Goal: Navigation & Orientation: Find specific page/section

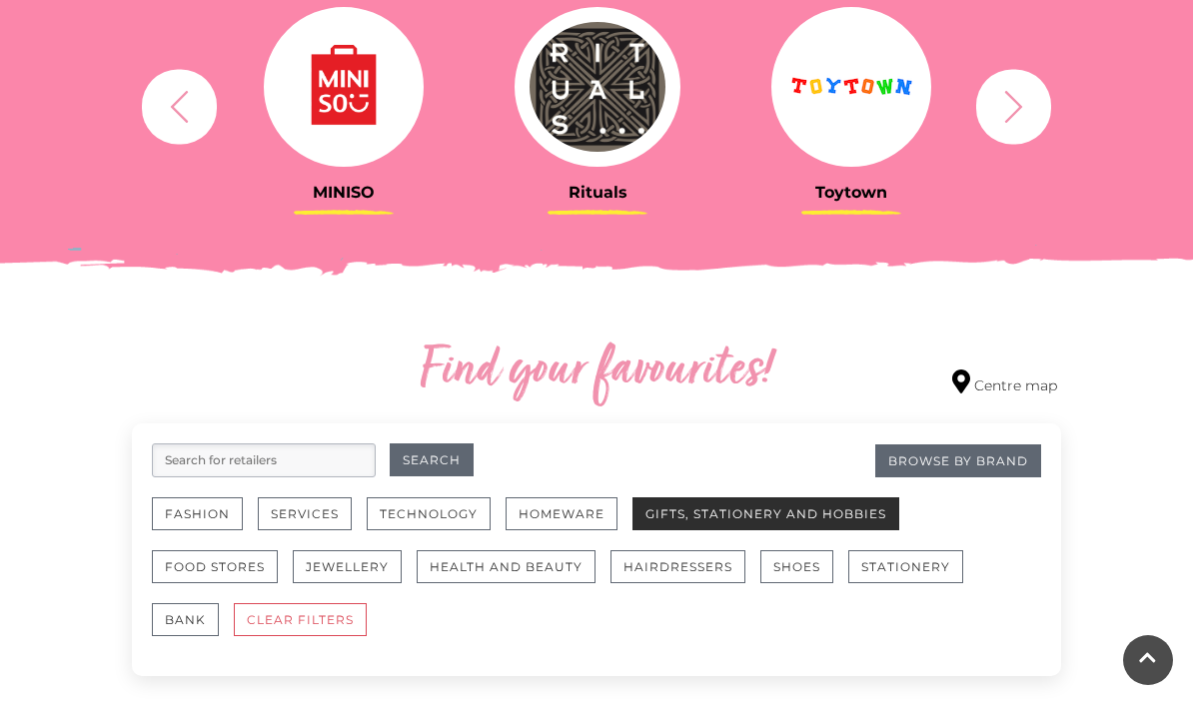
scroll to position [858, 0]
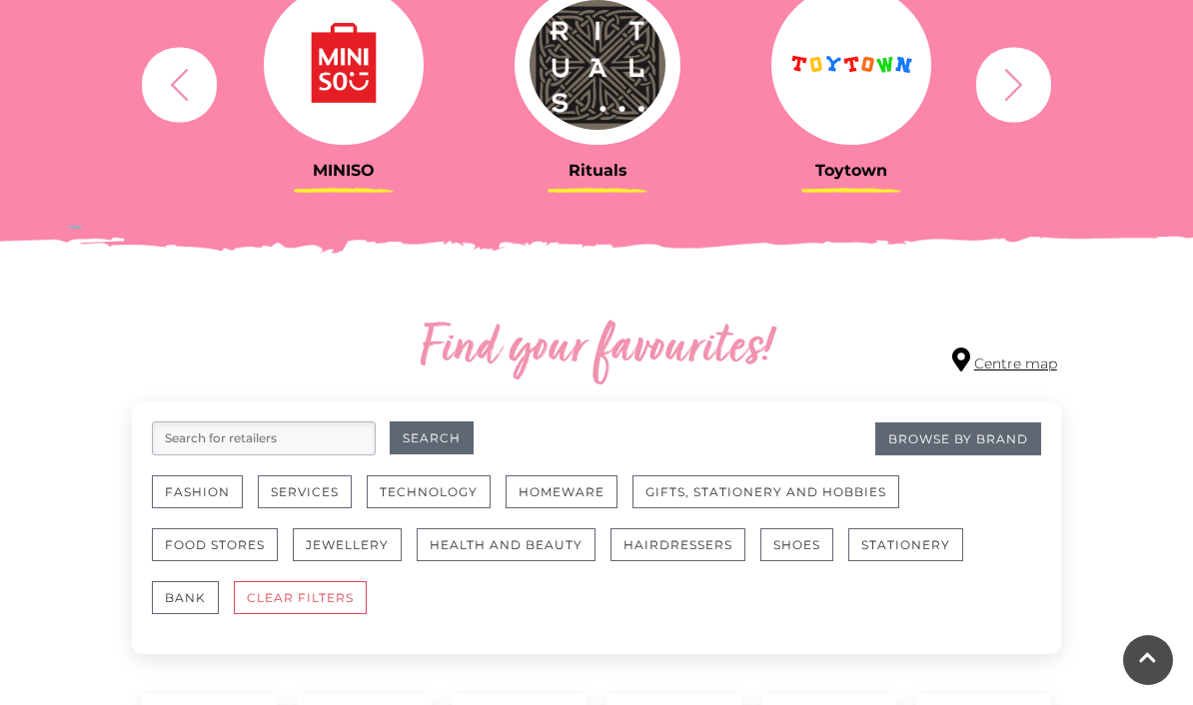
click at [1003, 362] on link "Centre map" at bounding box center [1004, 361] width 105 height 27
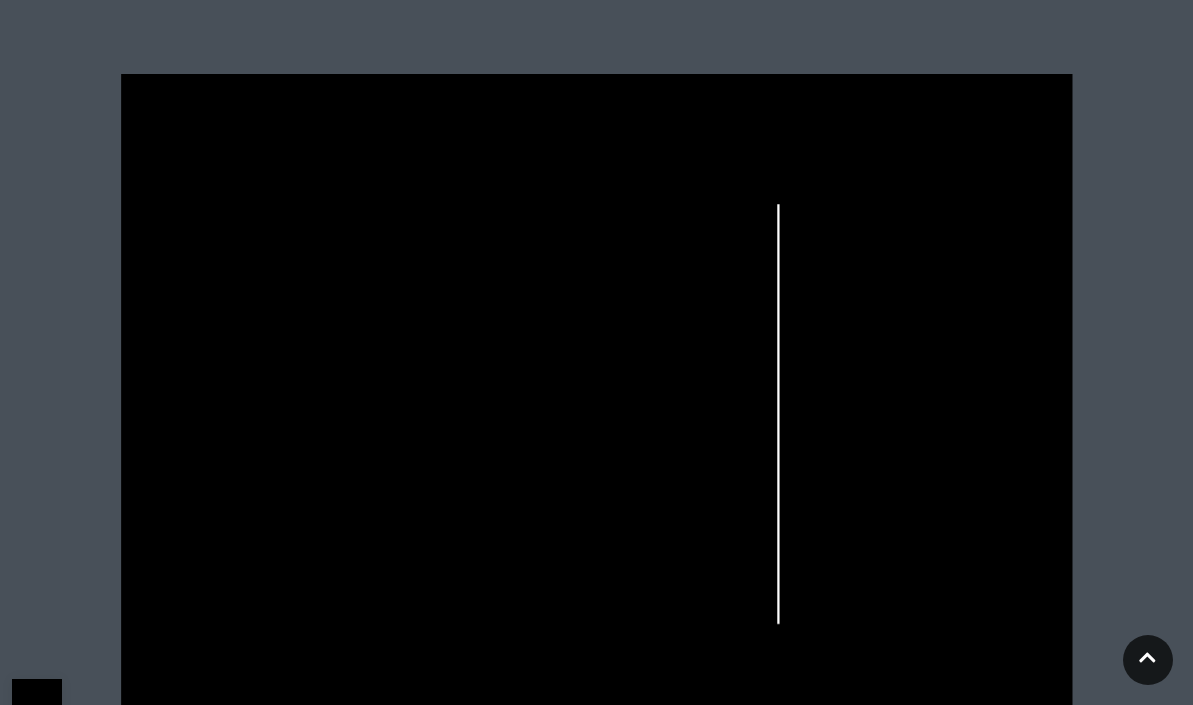
scroll to position [662, 0]
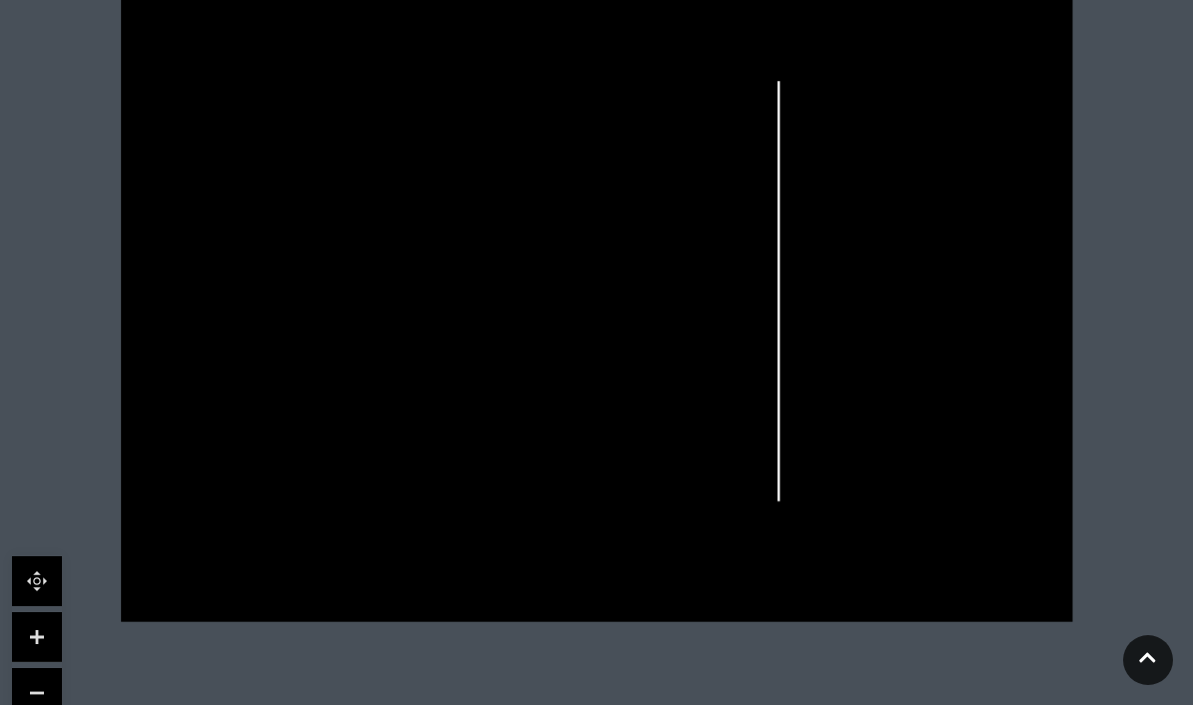
click at [40, 631] on link at bounding box center [37, 637] width 50 height 50
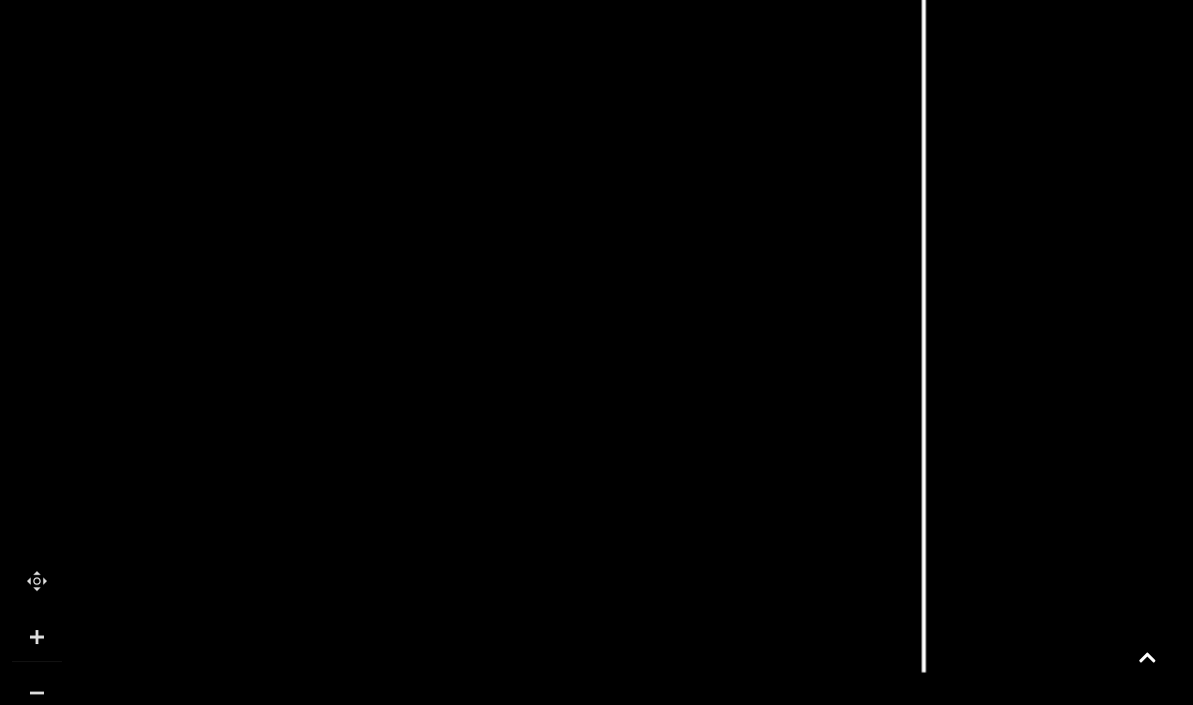
click at [40, 631] on link at bounding box center [37, 637] width 50 height 50
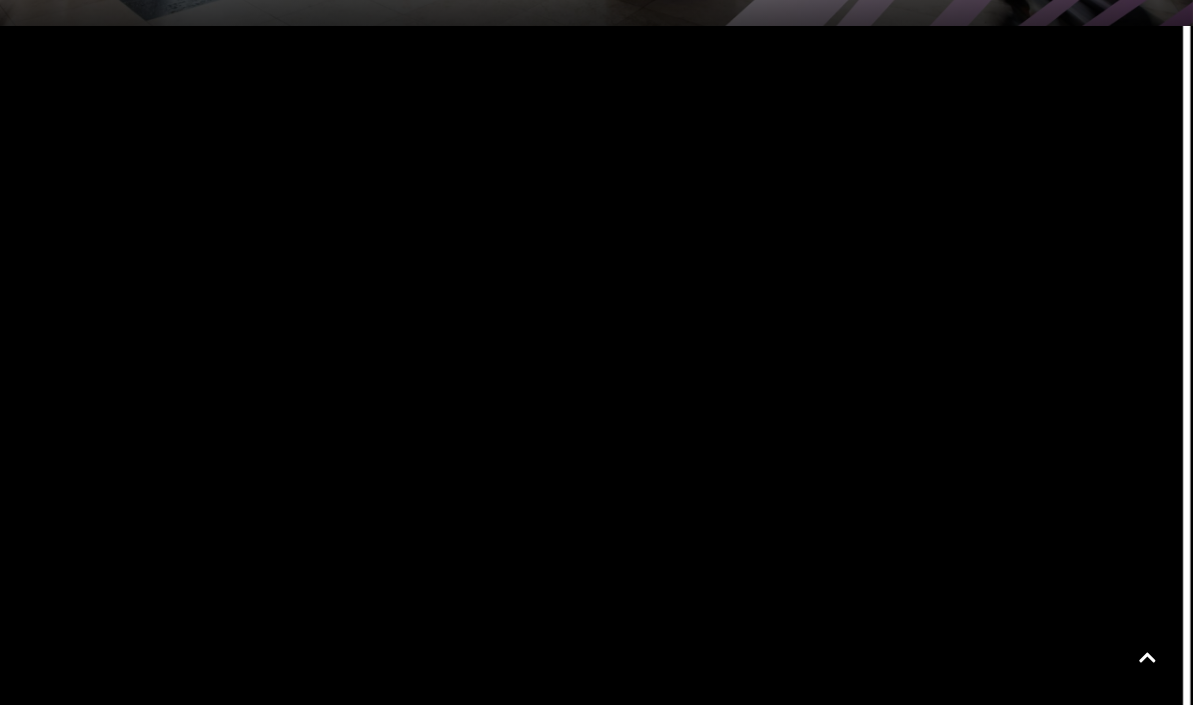
scroll to position [459, 0]
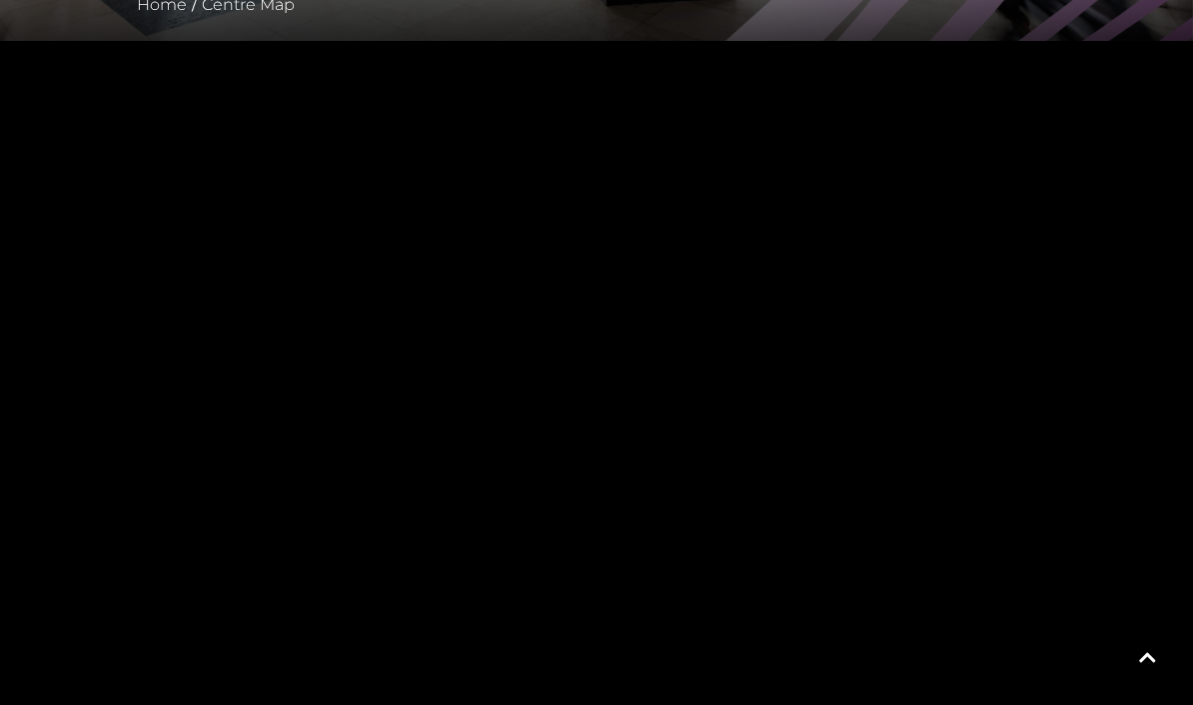
drag, startPoint x: 487, startPoint y: 153, endPoint x: 524, endPoint y: 301, distance: 152.6
click at [524, 301] on icon at bounding box center [491, 197] width 230 height 238
drag, startPoint x: 390, startPoint y: 280, endPoint x: 634, endPoint y: 289, distance: 244.9
click at [596, 289] on rect at bounding box center [560, 269] width 71 height 40
drag, startPoint x: 263, startPoint y: 132, endPoint x: 377, endPoint y: 310, distance: 211.2
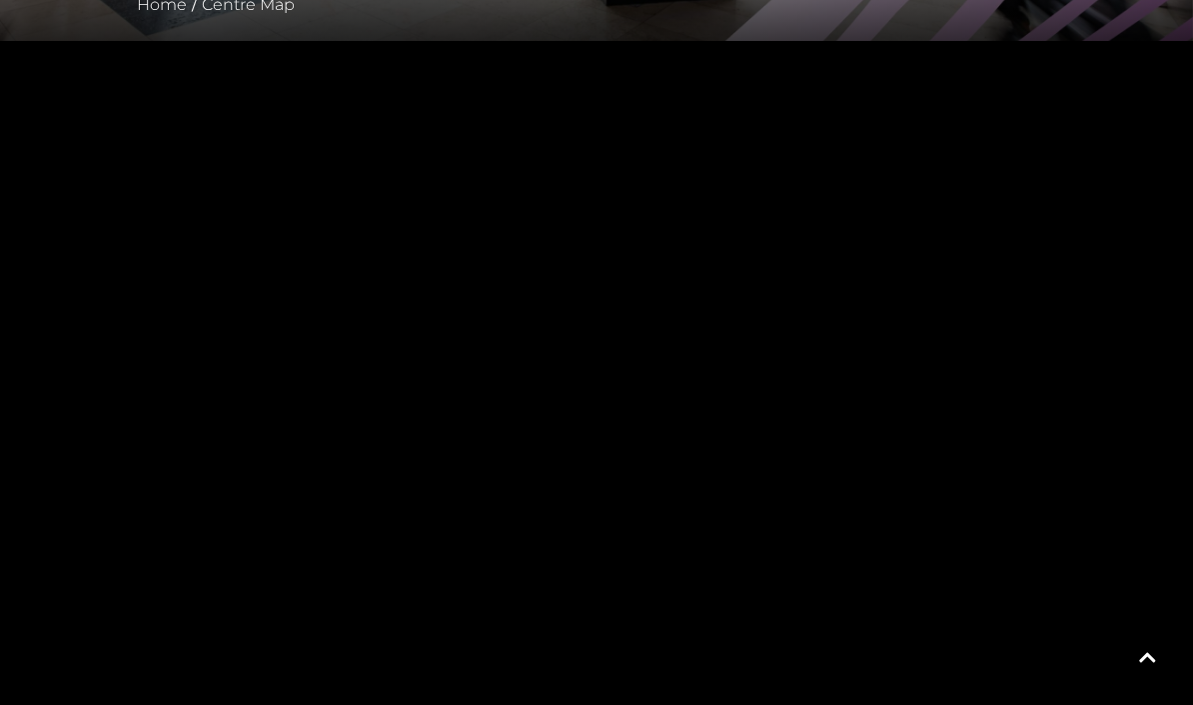
click at [377, 310] on polygon at bounding box center [383, 327] width 134 height 56
drag, startPoint x: 251, startPoint y: 331, endPoint x: 455, endPoint y: 209, distance: 237.5
drag, startPoint x: 476, startPoint y: 311, endPoint x: 496, endPoint y: 107, distance: 204.9
click at [496, 115] on polygon at bounding box center [679, 694] width 1316 height 1523
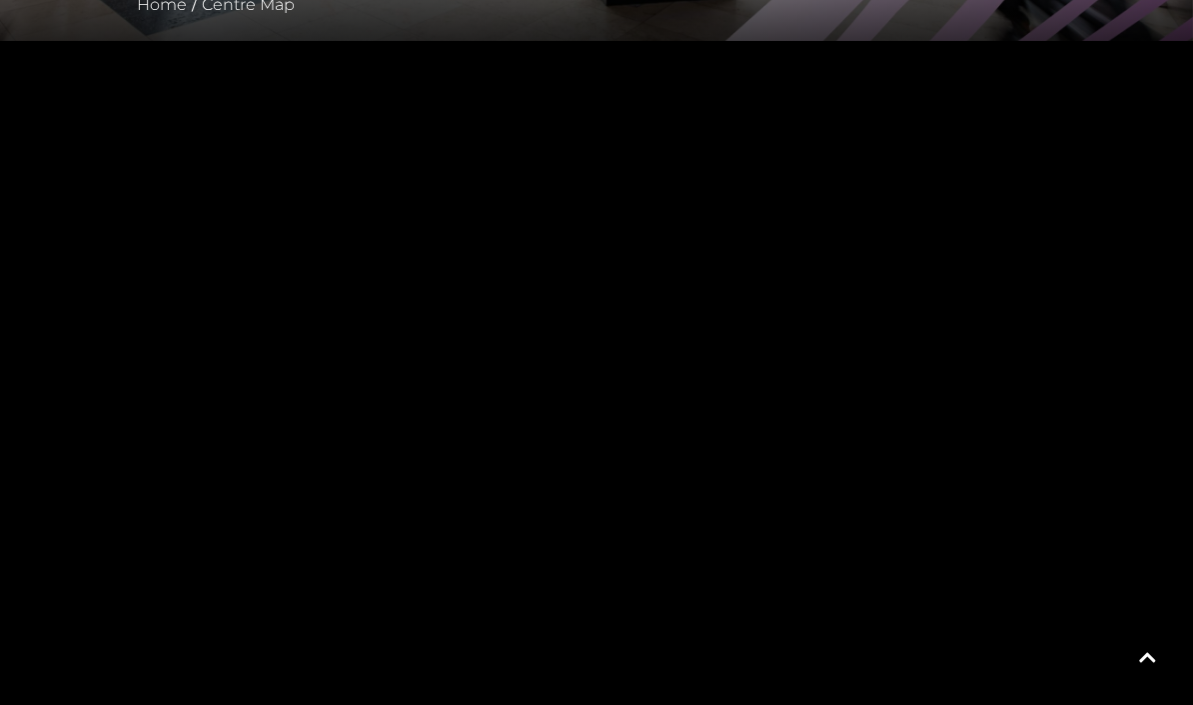
drag, startPoint x: 546, startPoint y: 330, endPoint x: 525, endPoint y: 188, distance: 143.4
click at [525, 188] on rect at bounding box center [524, 200] width 32 height 32
drag, startPoint x: 661, startPoint y: 483, endPoint x: 674, endPoint y: 252, distance: 231.1
click at [614, 304] on tspan "Grape Tree" at bounding box center [614, 304] width 0 height 0
drag, startPoint x: 704, startPoint y: 366, endPoint x: 703, endPoint y: 213, distance: 152.8
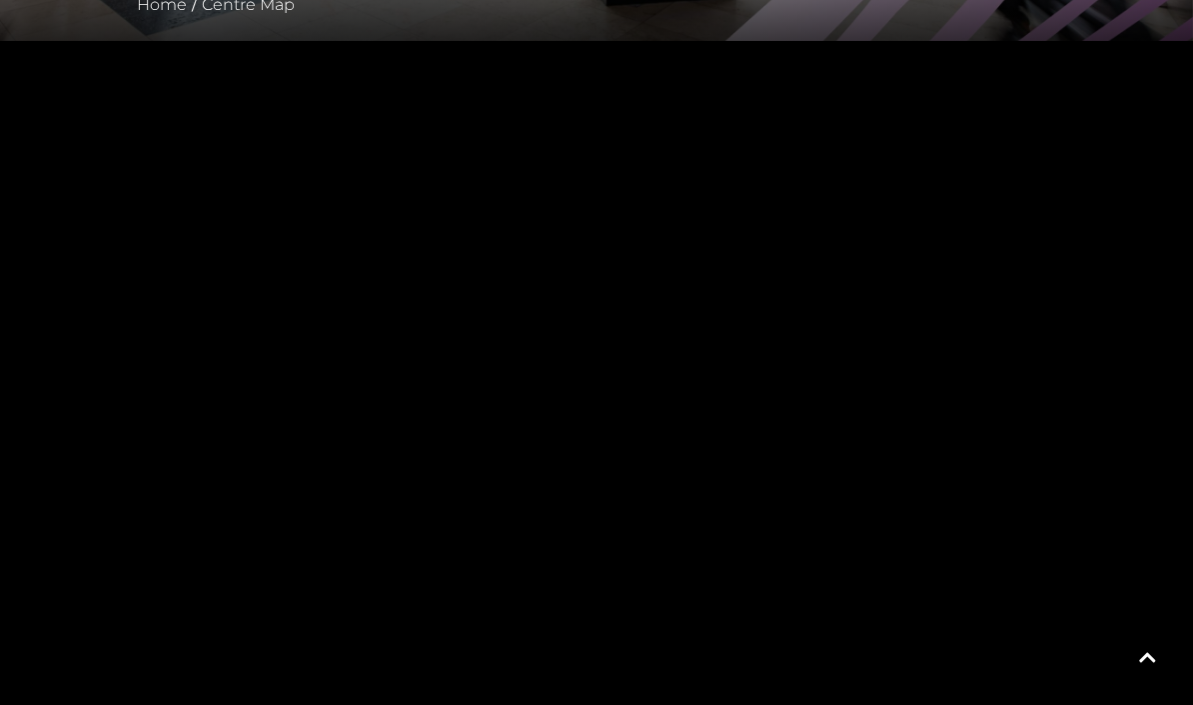
click at [703, 213] on rect at bounding box center [667, 204] width 120 height 50
drag, startPoint x: 509, startPoint y: 475, endPoint x: 630, endPoint y: 325, distance: 192.5
